Goal: Information Seeking & Learning: Find specific fact

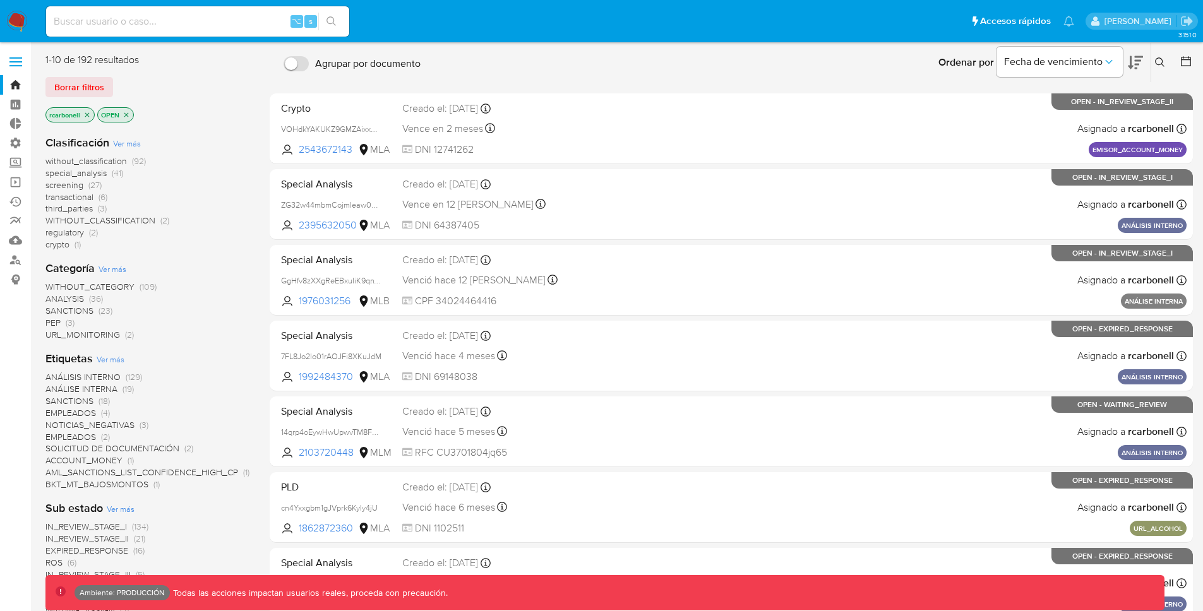
click at [188, 24] on input at bounding box center [197, 21] width 303 height 16
paste input "492959539"
type input "492959539"
click at [336, 16] on icon "search-icon" at bounding box center [332, 21] width 10 height 10
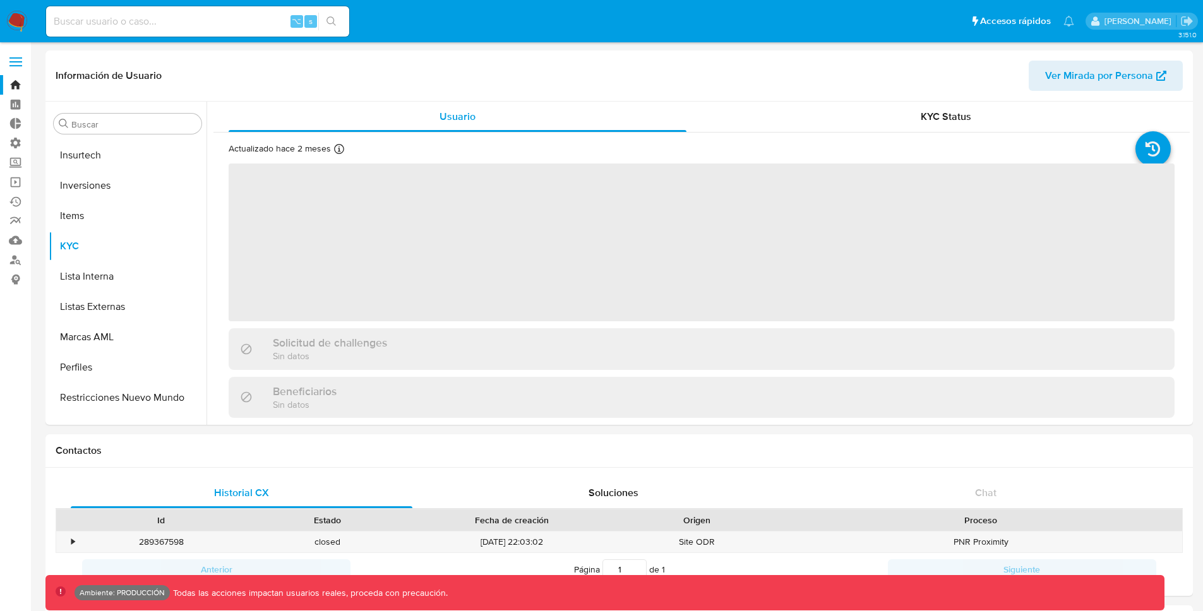
scroll to position [564, 0]
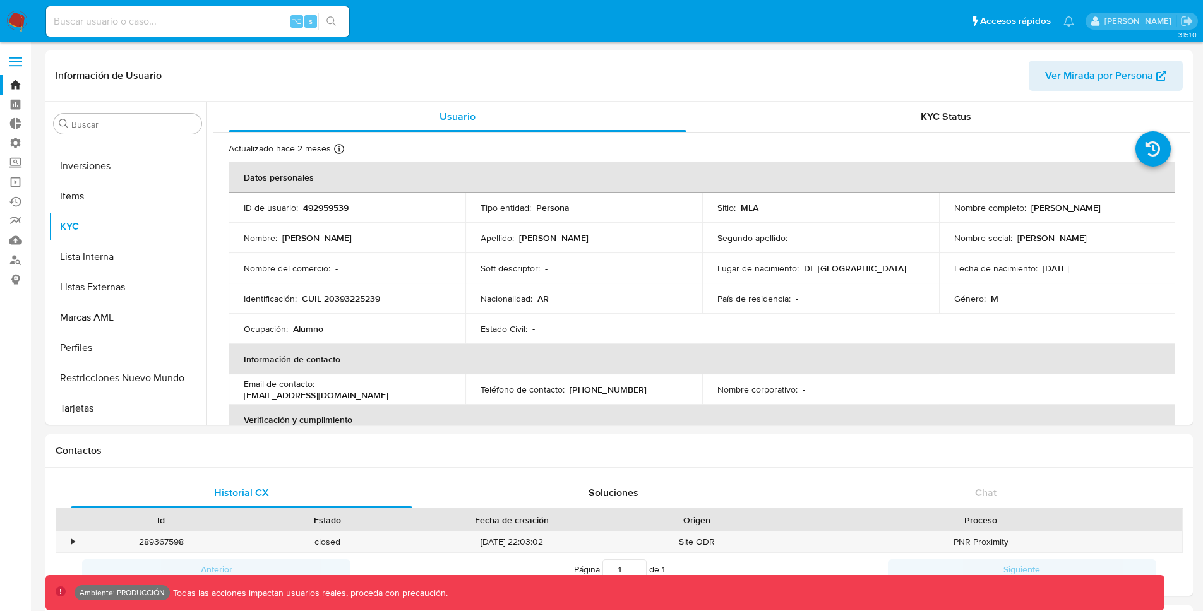
select select "10"
click at [114, 123] on input "Buscar" at bounding box center [133, 124] width 125 height 11
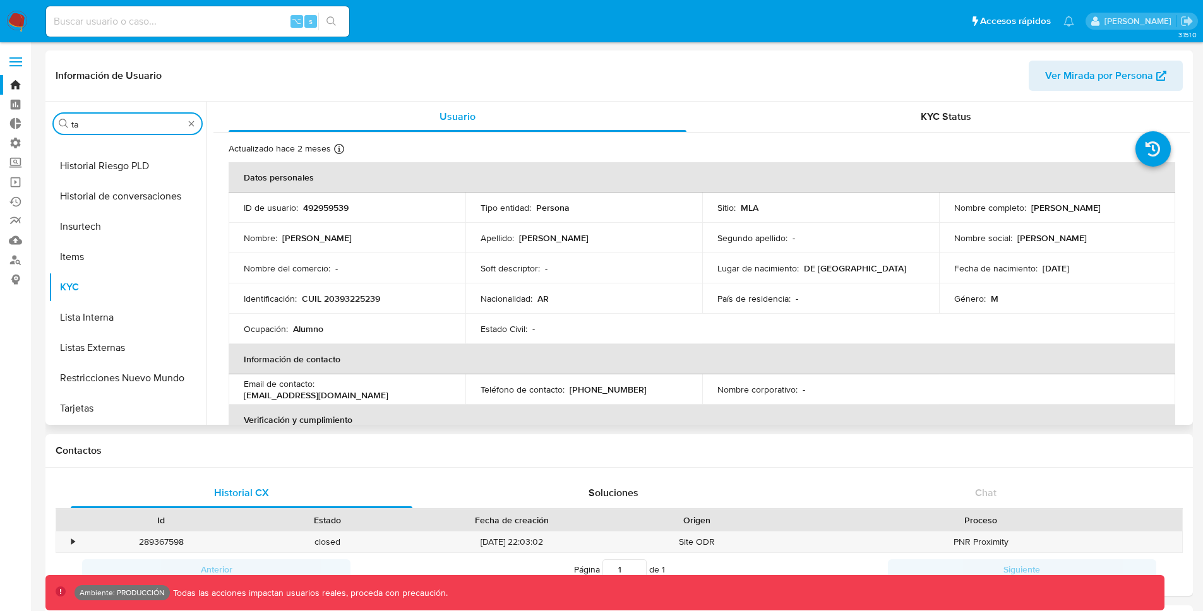
scroll to position [0, 0]
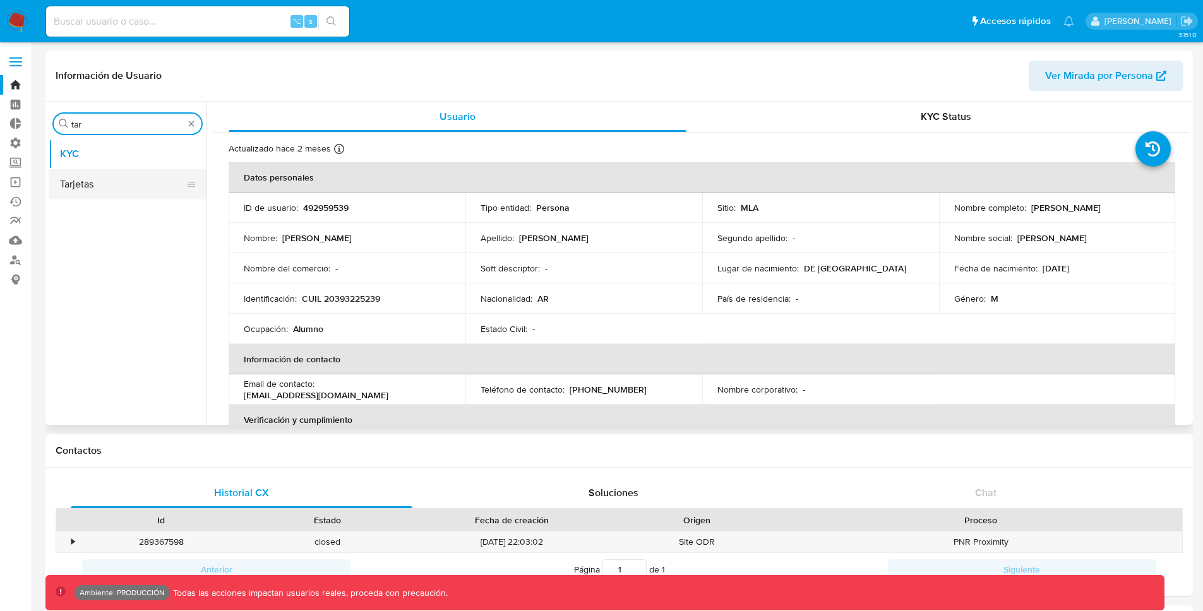
type input "tar"
click at [114, 179] on button "Tarjetas" at bounding box center [123, 184] width 148 height 30
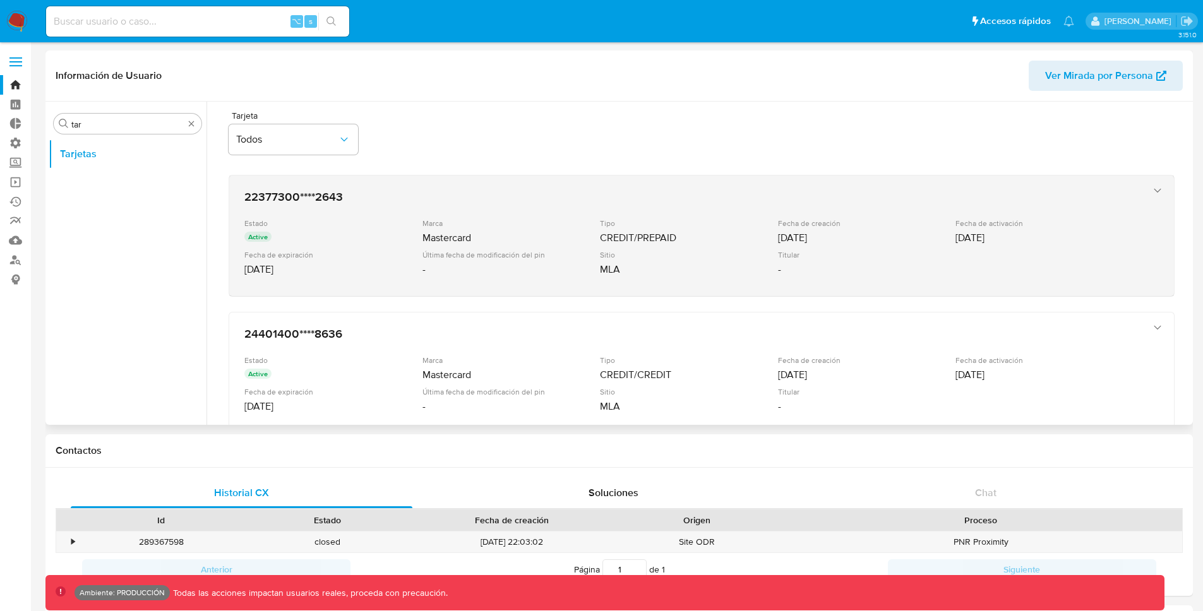
scroll to position [5, 0]
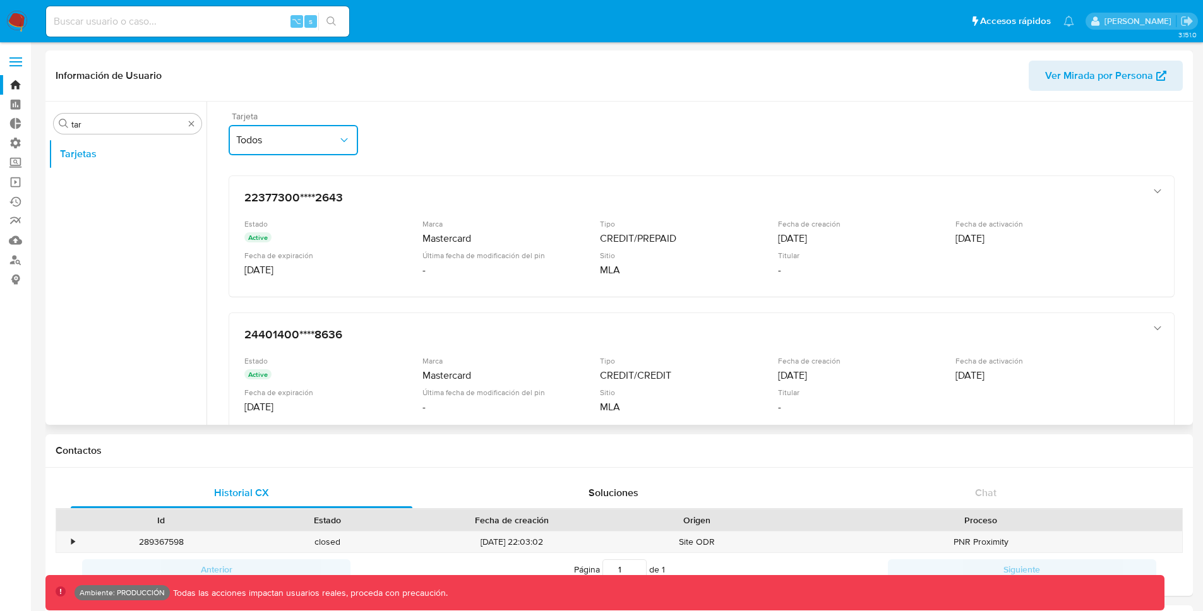
click at [284, 139] on span "Todos" at bounding box center [287, 140] width 102 height 13
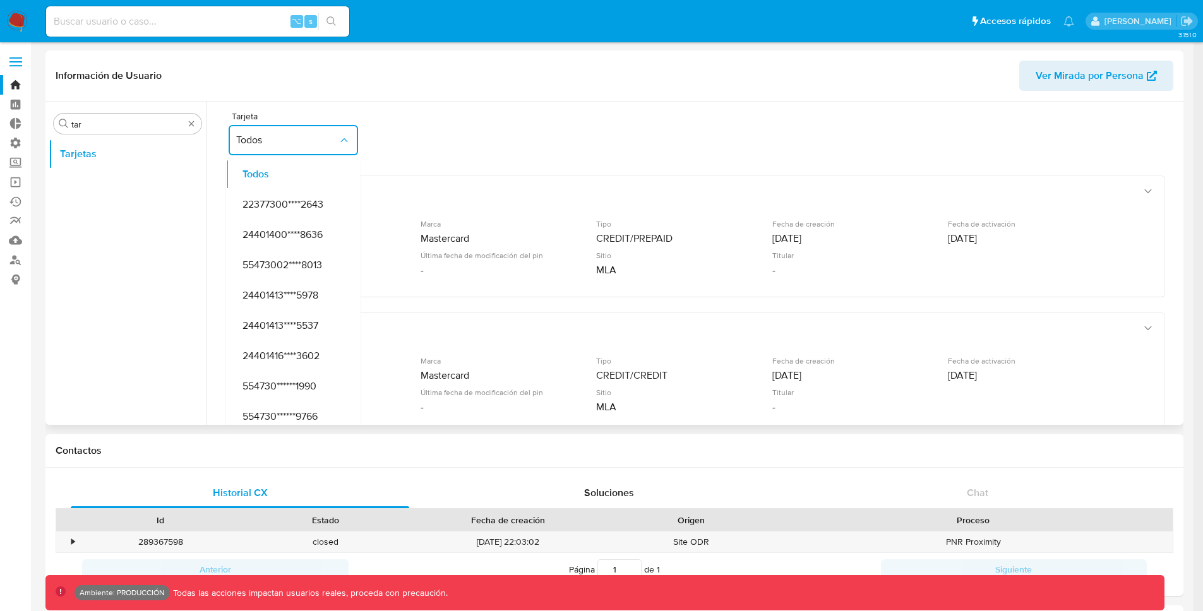
click at [481, 126] on div "Tarjeta Todos Todos 22377300****2643 24401400****8636 55473002****8013 24401413…" at bounding box center [697, 136] width 937 height 49
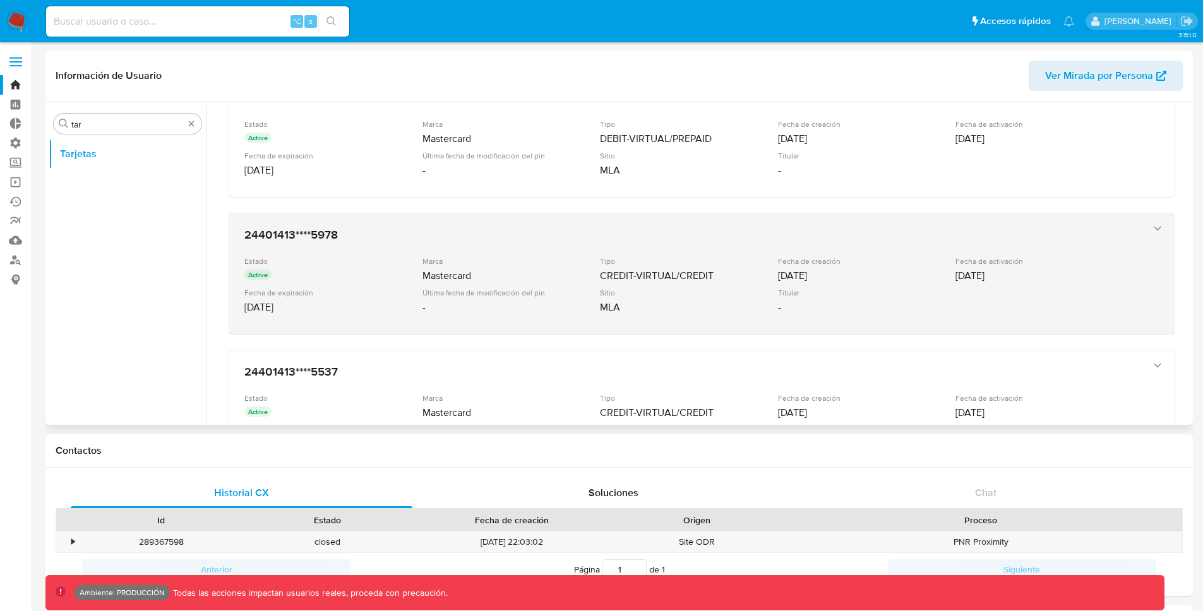
scroll to position [381, 0]
